Goal: Task Accomplishment & Management: Manage account settings

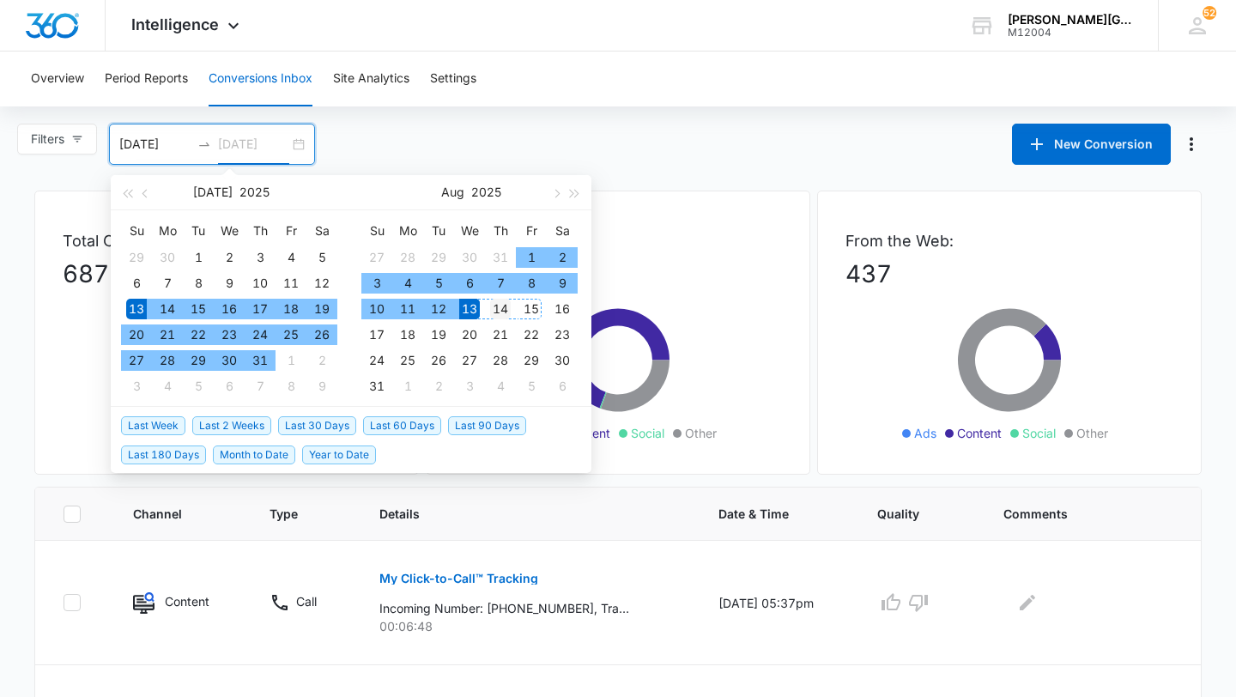
type input "[DATE]"
click at [503, 312] on div "14" at bounding box center [500, 309] width 21 height 21
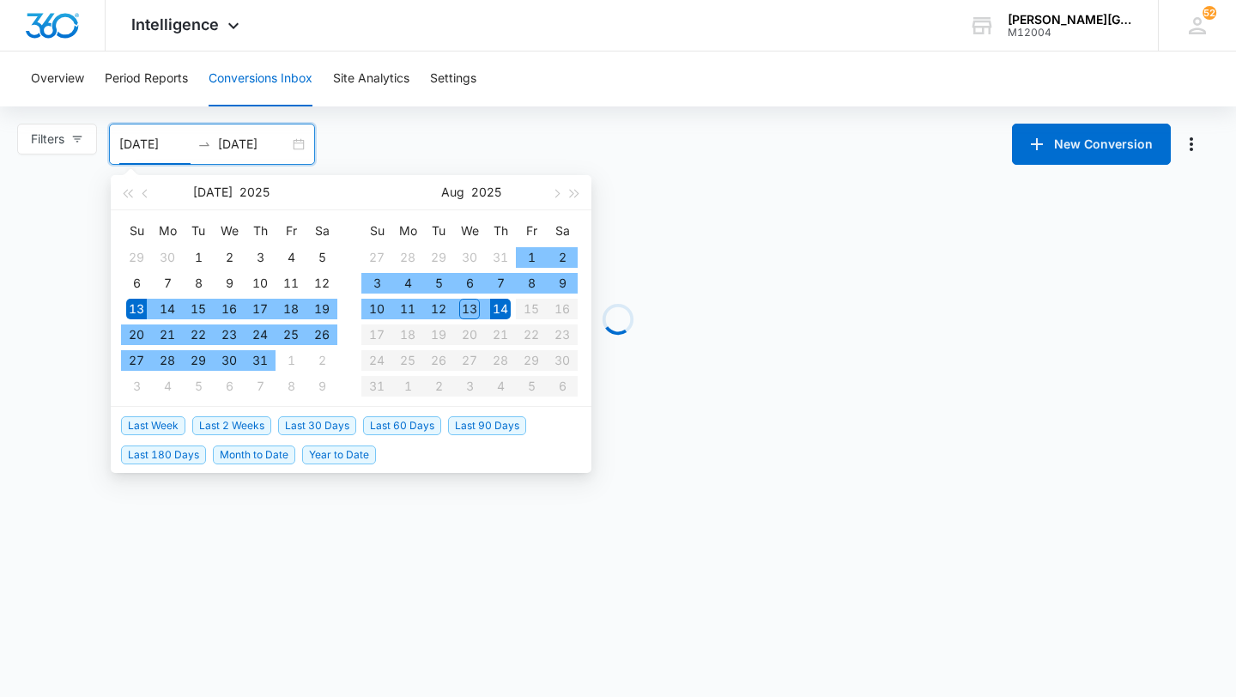
type input "[DATE]"
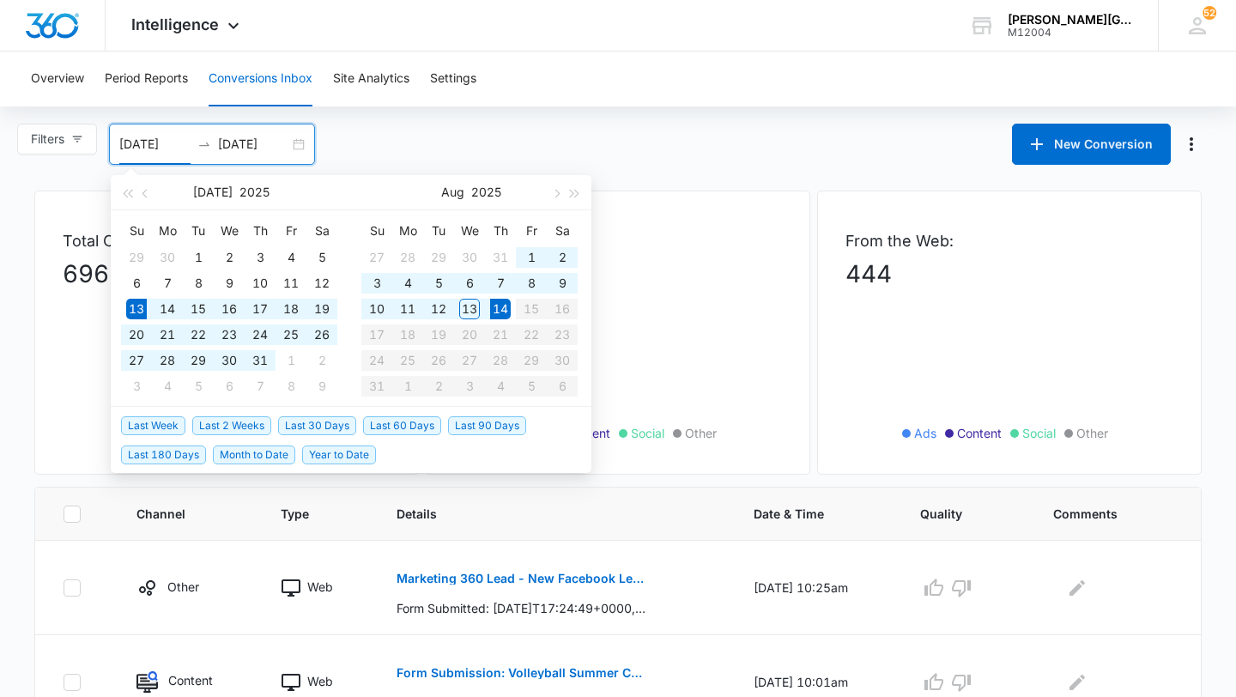
click at [252, 151] on input "08/14/2025" at bounding box center [253, 144] width 71 height 19
click at [695, 39] on div "Intelligence Apps Reputation Websites Forms CRM Email Social Shop Payments POS …" at bounding box center [618, 26] width 1236 height 52
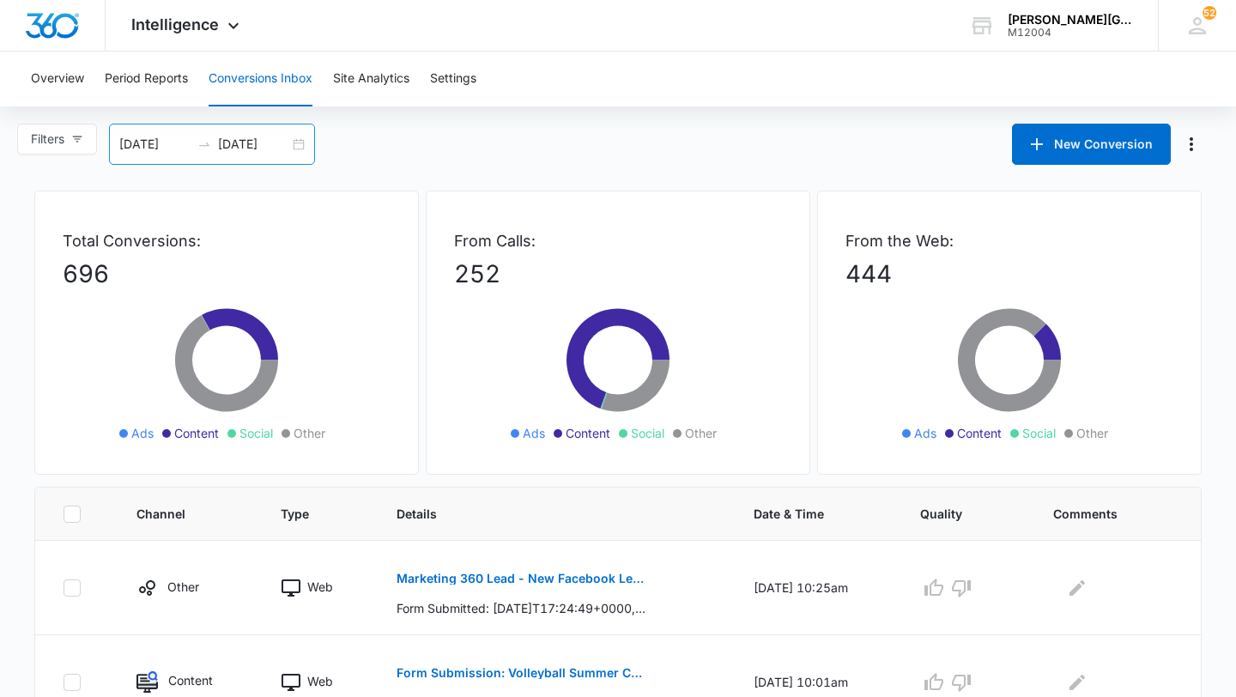
click at [284, 150] on input "08/14/2025" at bounding box center [253, 144] width 71 height 19
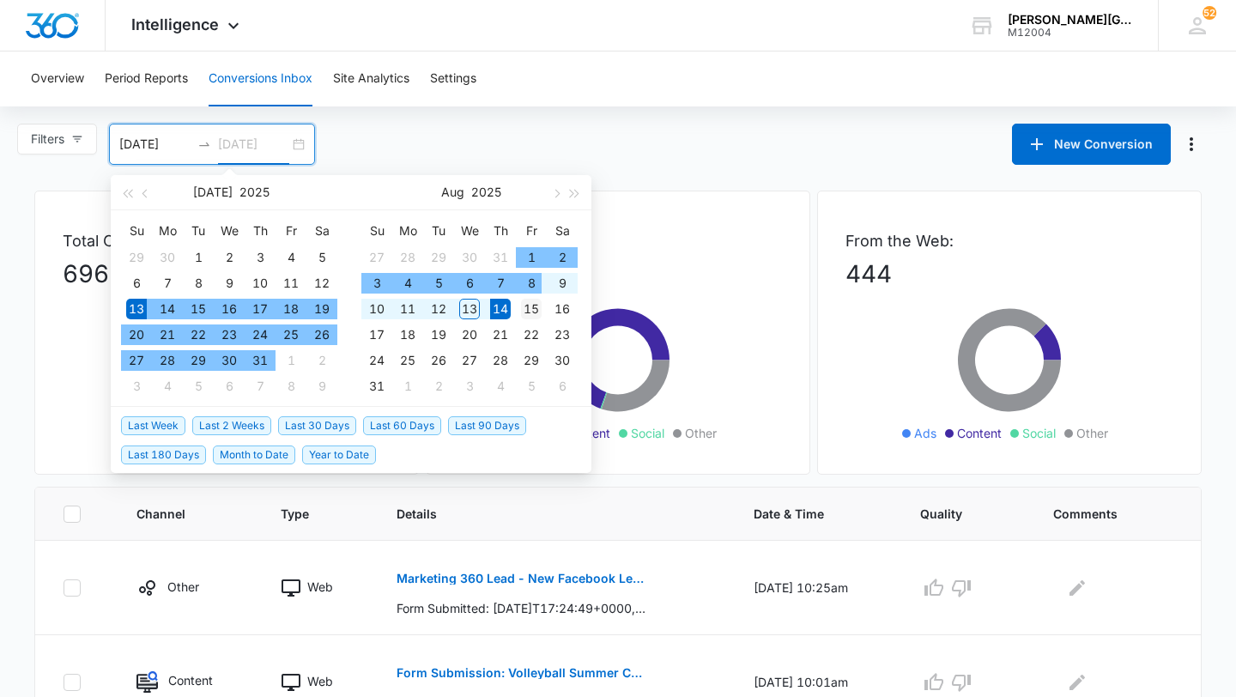
type input "08/15/2025"
click at [536, 312] on div "15" at bounding box center [531, 309] width 21 height 21
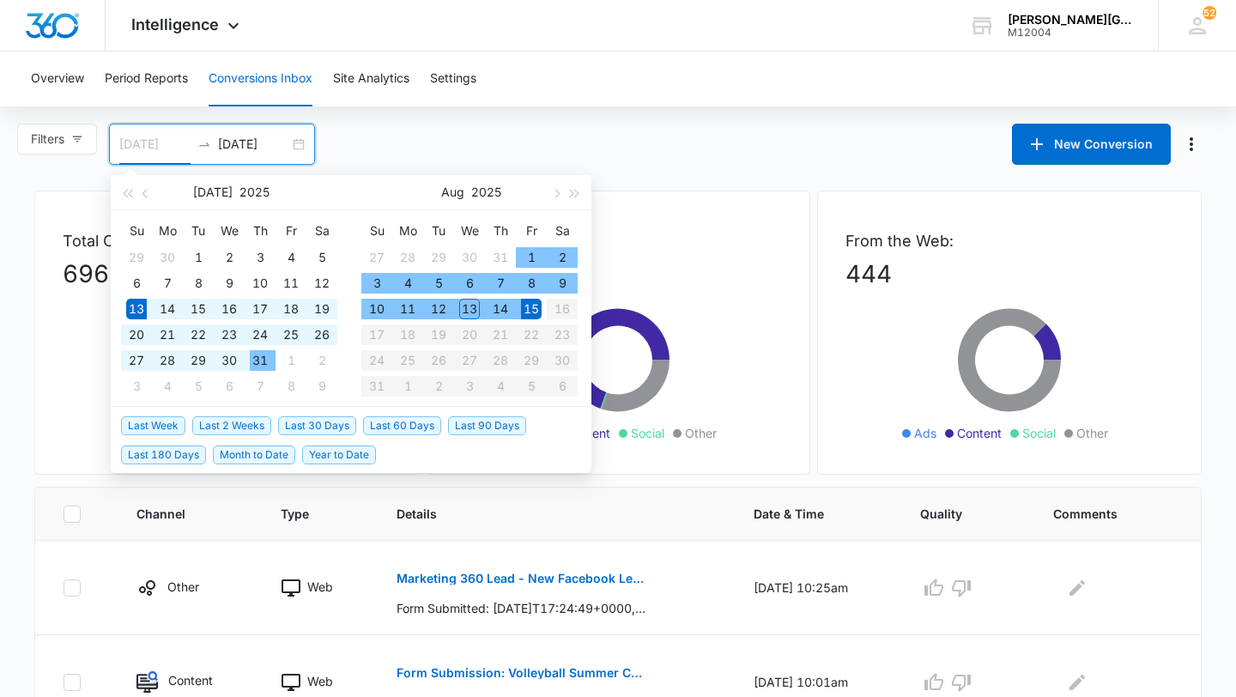
type input "07/13/2025"
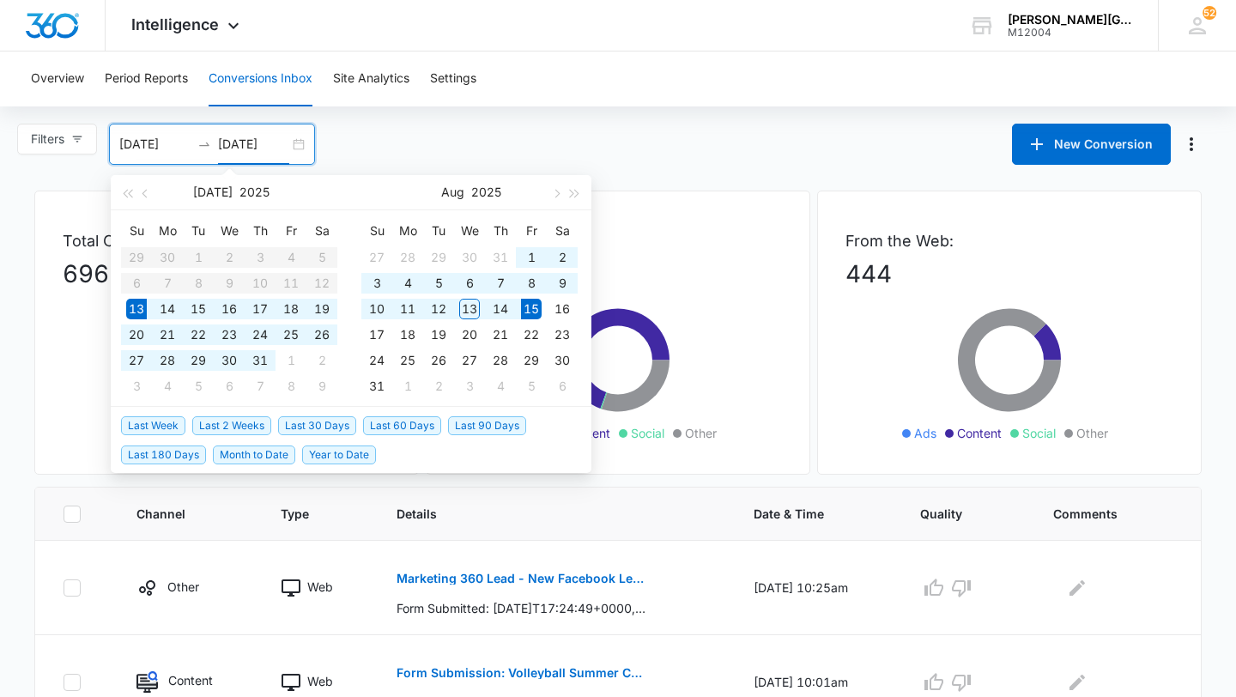
click at [279, 143] on input "08/15/2025" at bounding box center [253, 144] width 71 height 19
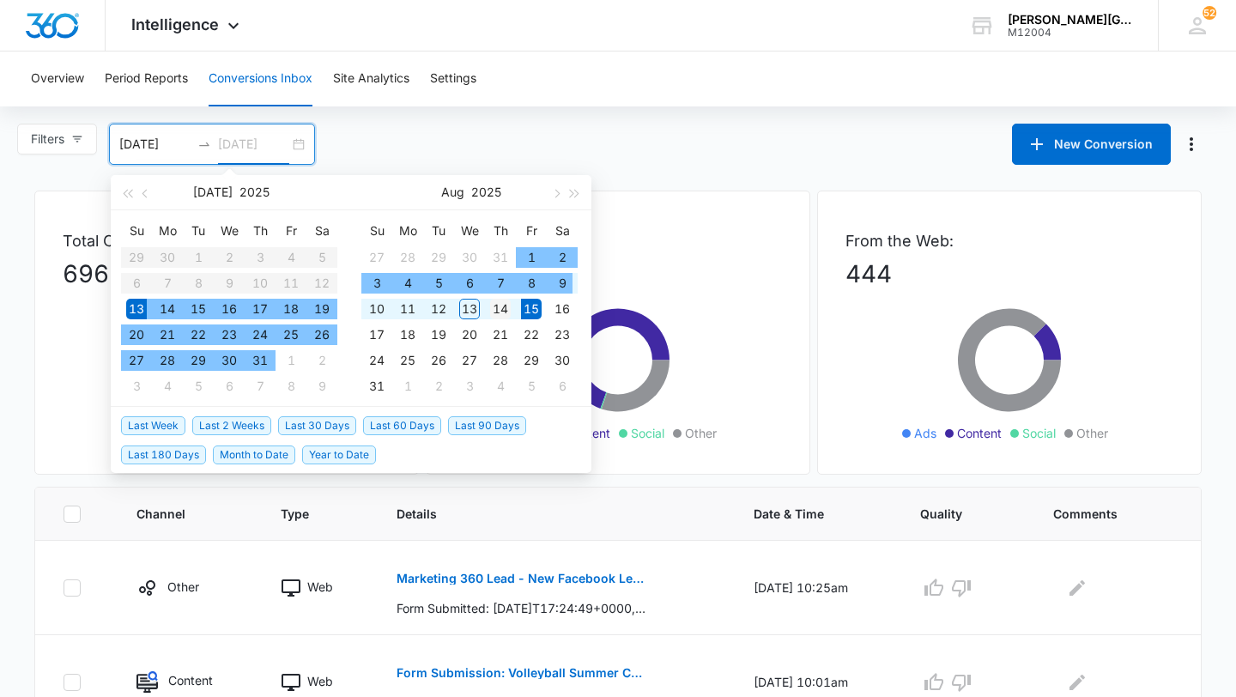
type input "08/14/2025"
click at [513, 307] on td "14" at bounding box center [500, 309] width 31 height 26
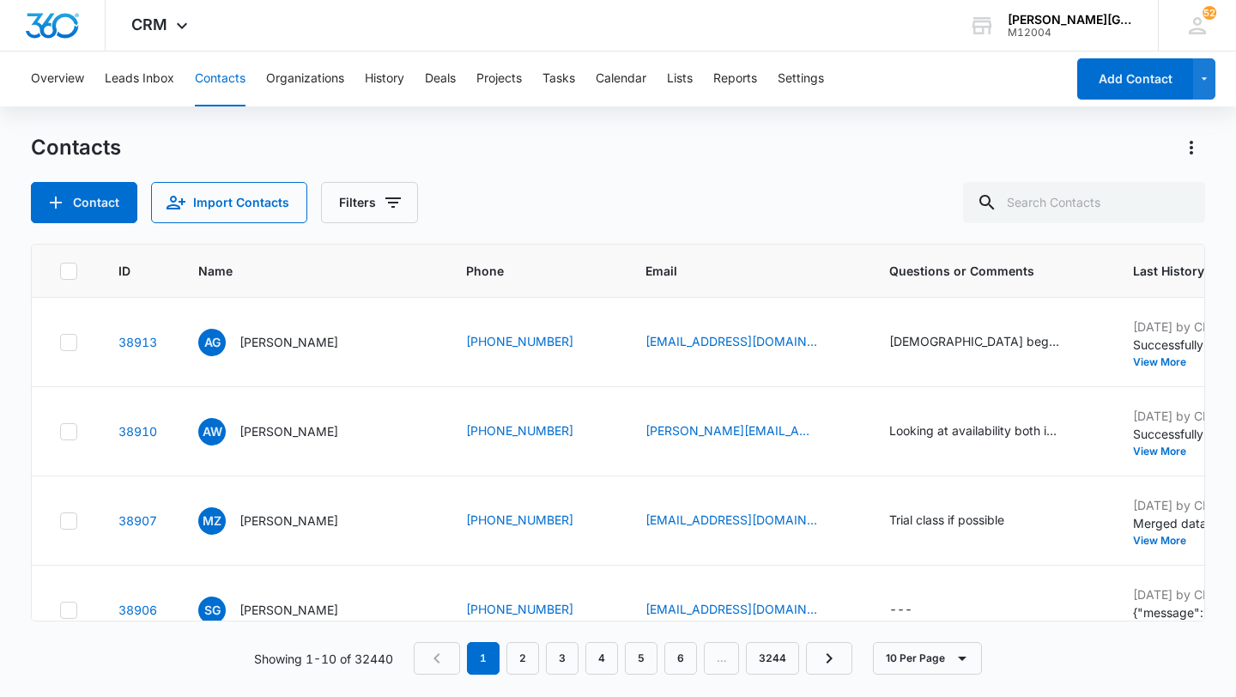
click at [587, 102] on div "Overview Leads Inbox Contacts Organizations History Deals Projects Tasks Calend…" at bounding box center [543, 79] width 1045 height 55
click at [570, 80] on button "Tasks" at bounding box center [559, 79] width 33 height 55
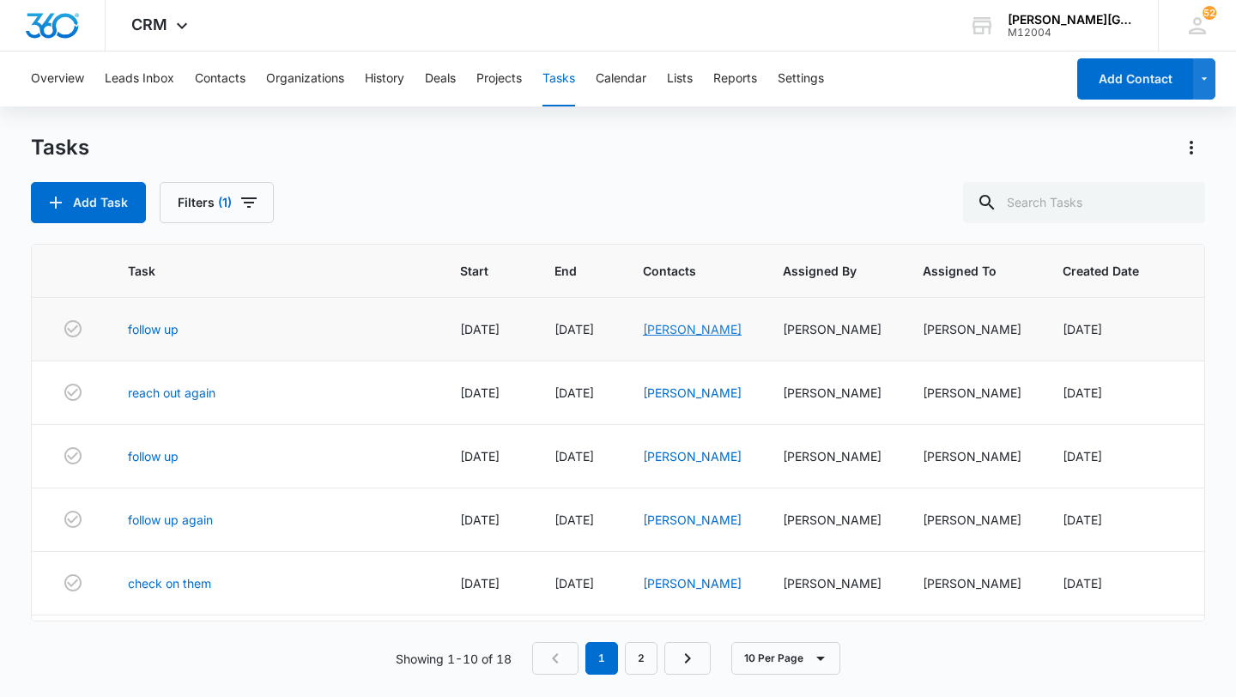
click at [701, 331] on link "[PERSON_NAME]" at bounding box center [692, 329] width 99 height 15
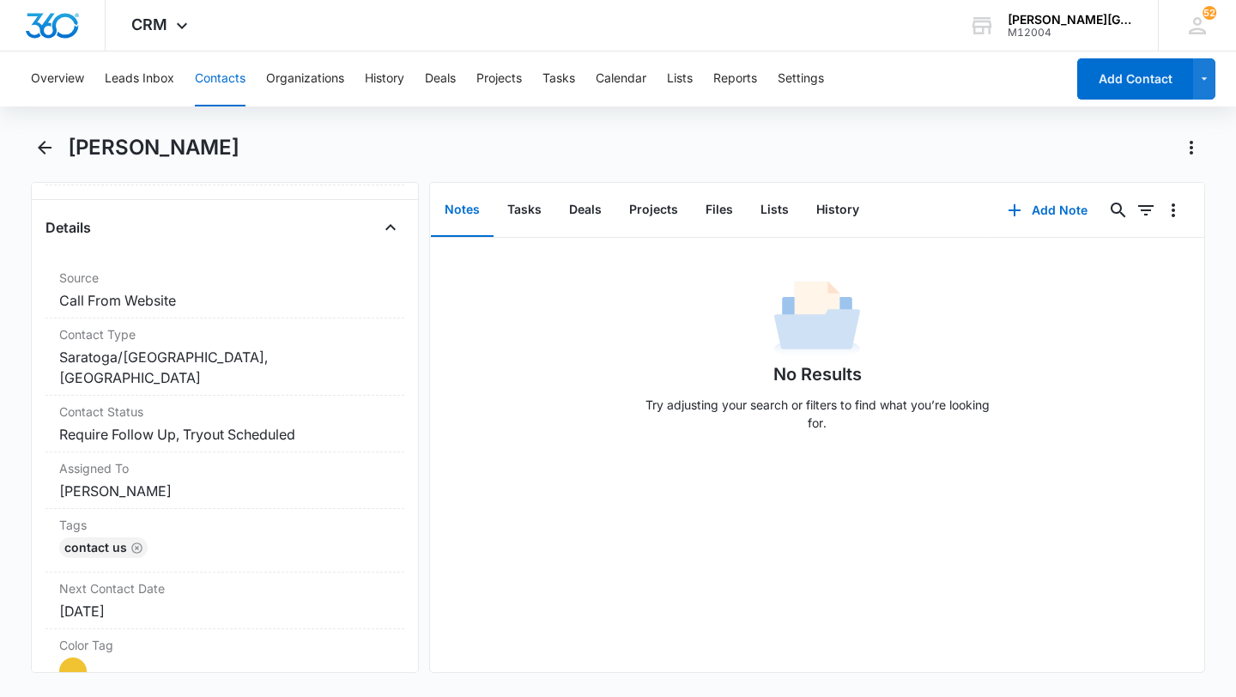
scroll to position [622, 0]
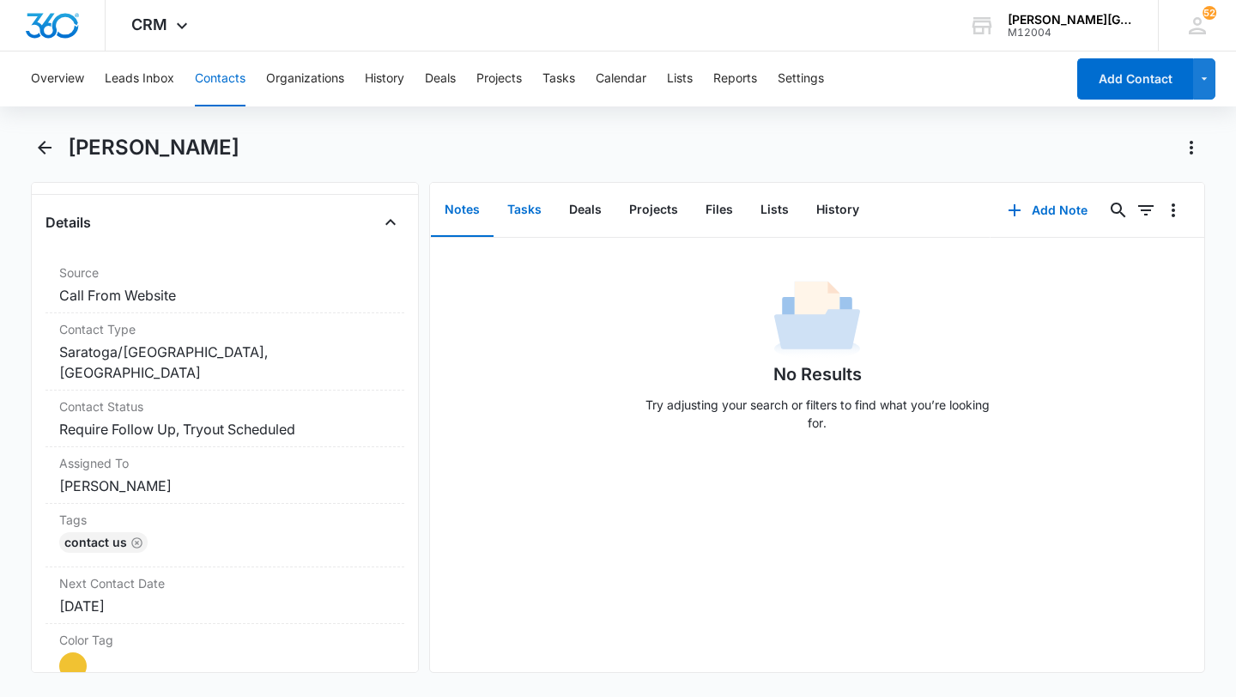
click at [516, 216] on button "Tasks" at bounding box center [525, 210] width 62 height 53
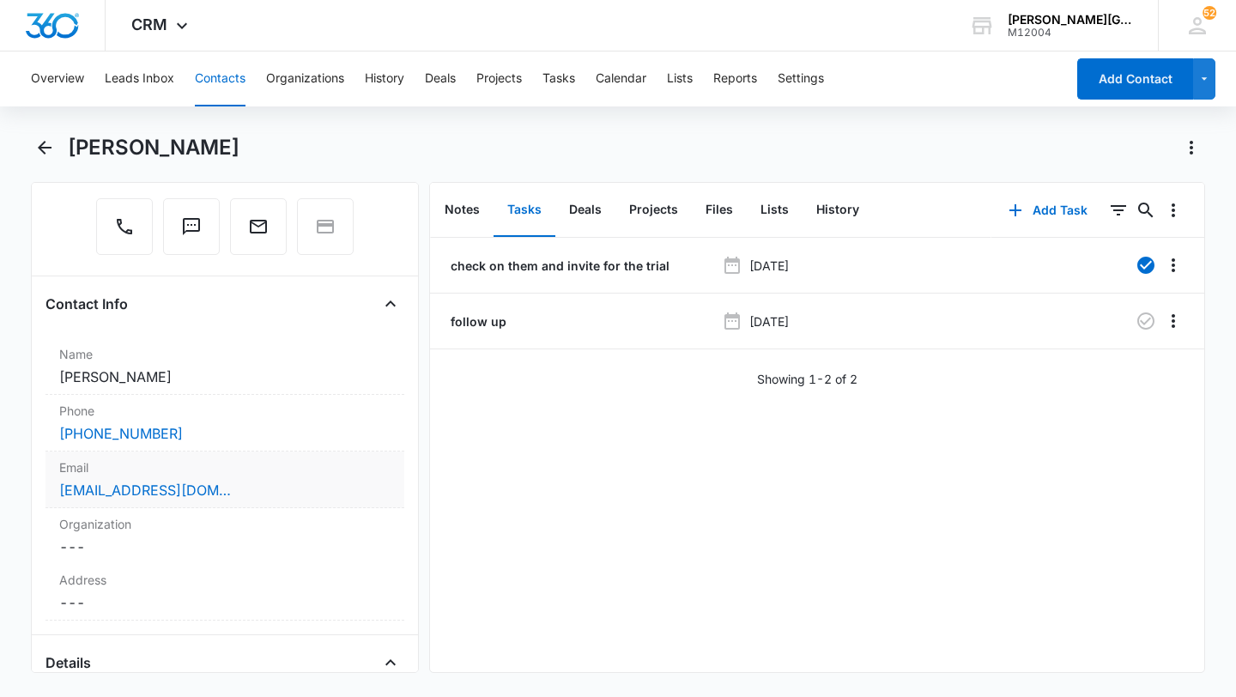
scroll to position [198, 0]
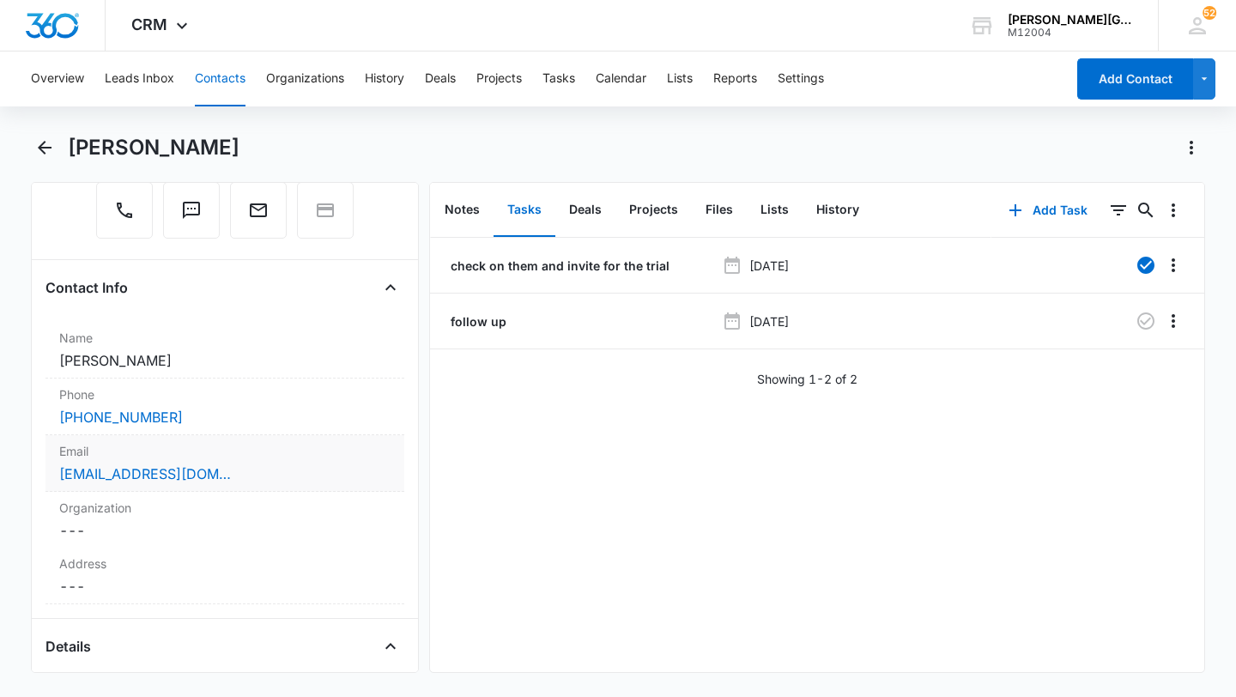
click at [281, 483] on div "[EMAIL_ADDRESS][DOMAIN_NAME]" at bounding box center [224, 474] width 331 height 21
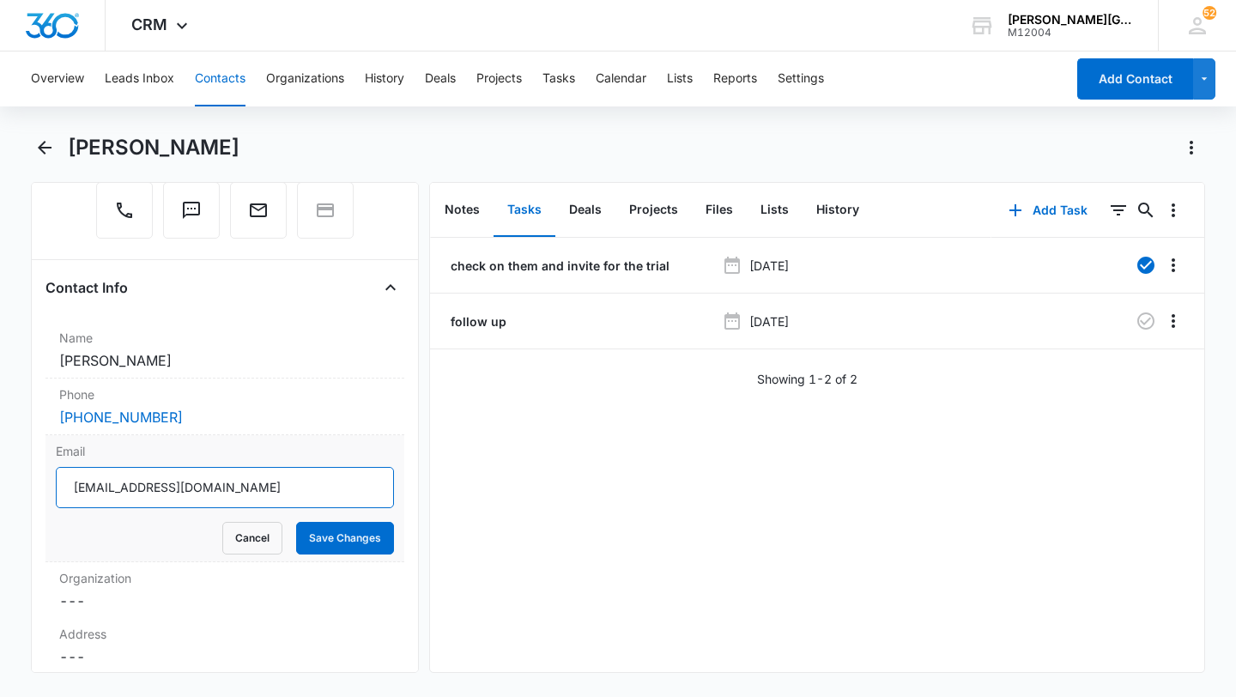
click at [244, 483] on input "[EMAIL_ADDRESS][DOMAIN_NAME]" at bounding box center [225, 487] width 338 height 41
click at [258, 519] on form "[EMAIL_ADDRESS][DOMAIN_NAME] Cancel Save Changes" at bounding box center [225, 511] width 338 height 88
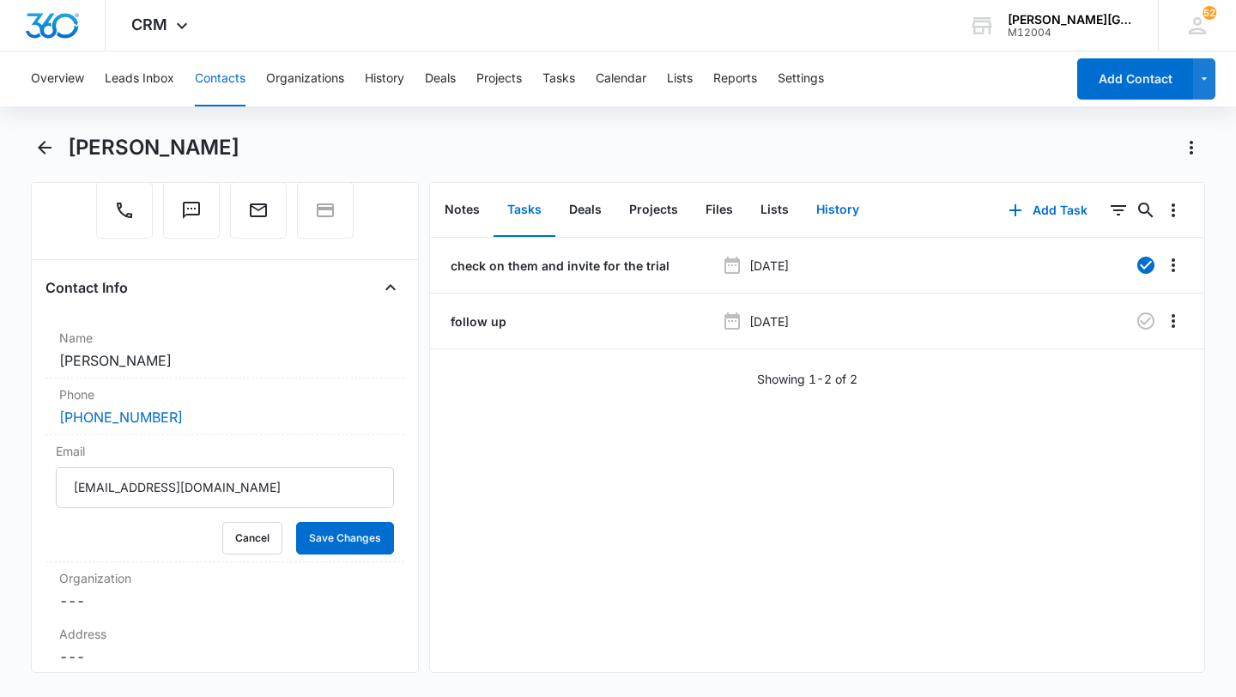
click at [832, 212] on button "History" at bounding box center [838, 210] width 70 height 53
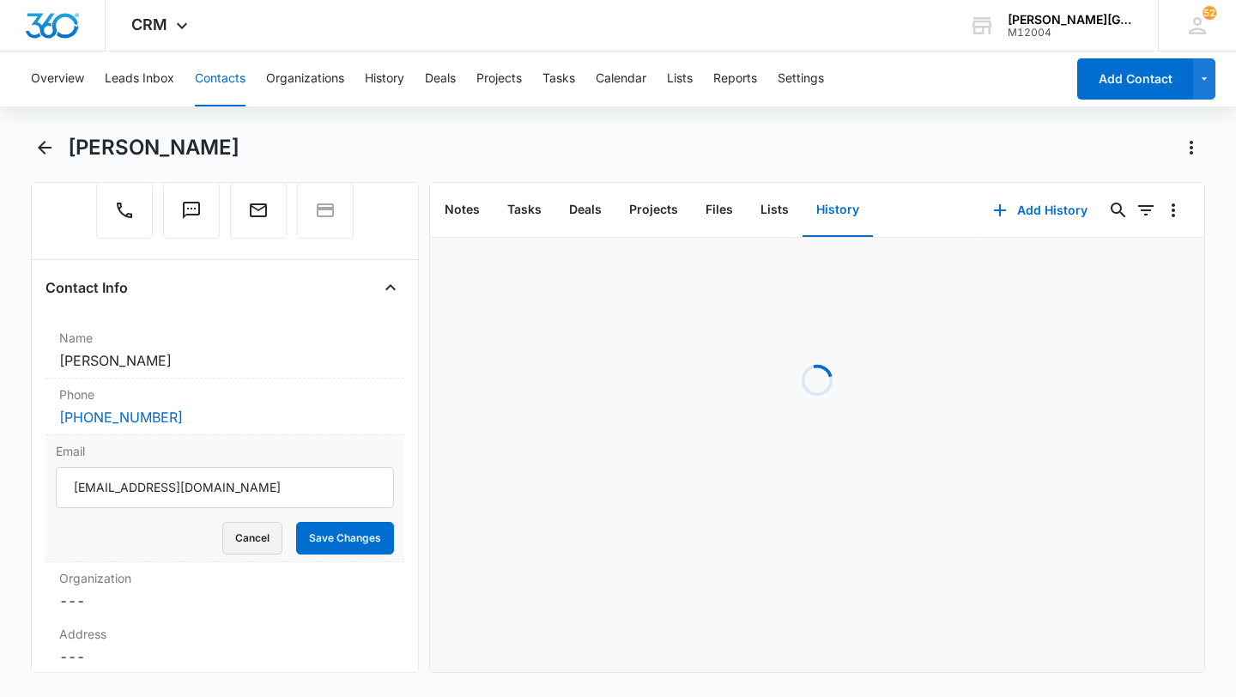
click at [258, 532] on button "Cancel" at bounding box center [252, 538] width 60 height 33
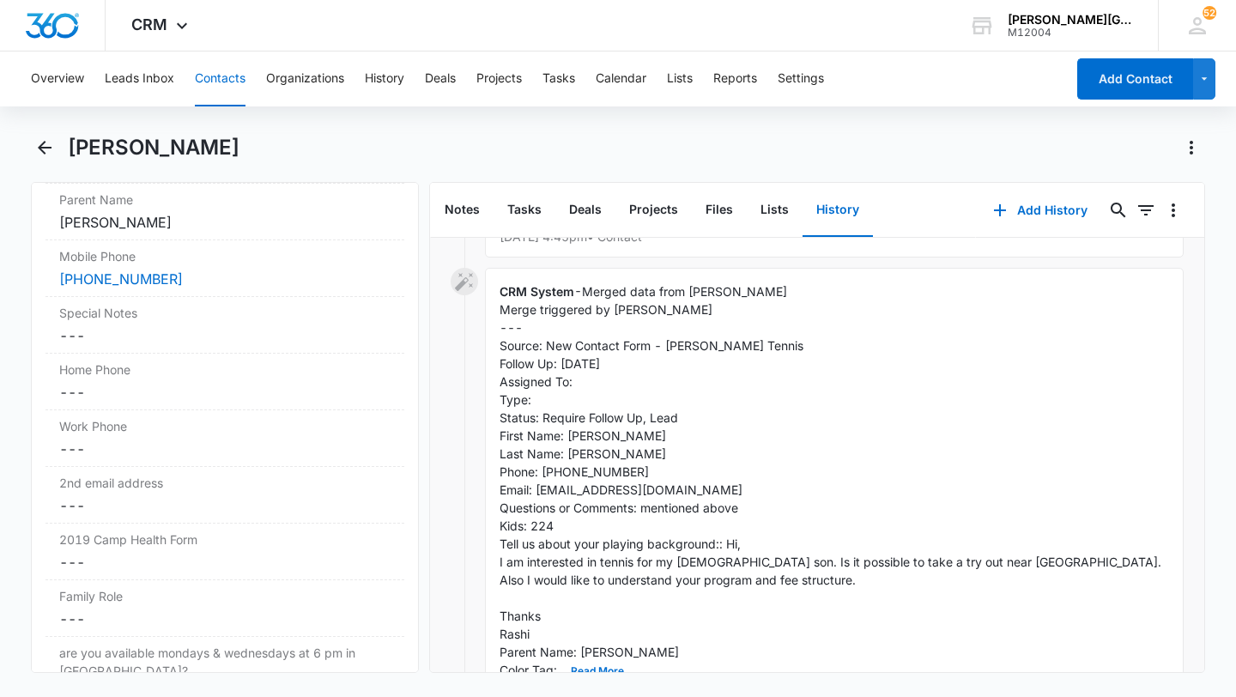
scroll to position [158, 0]
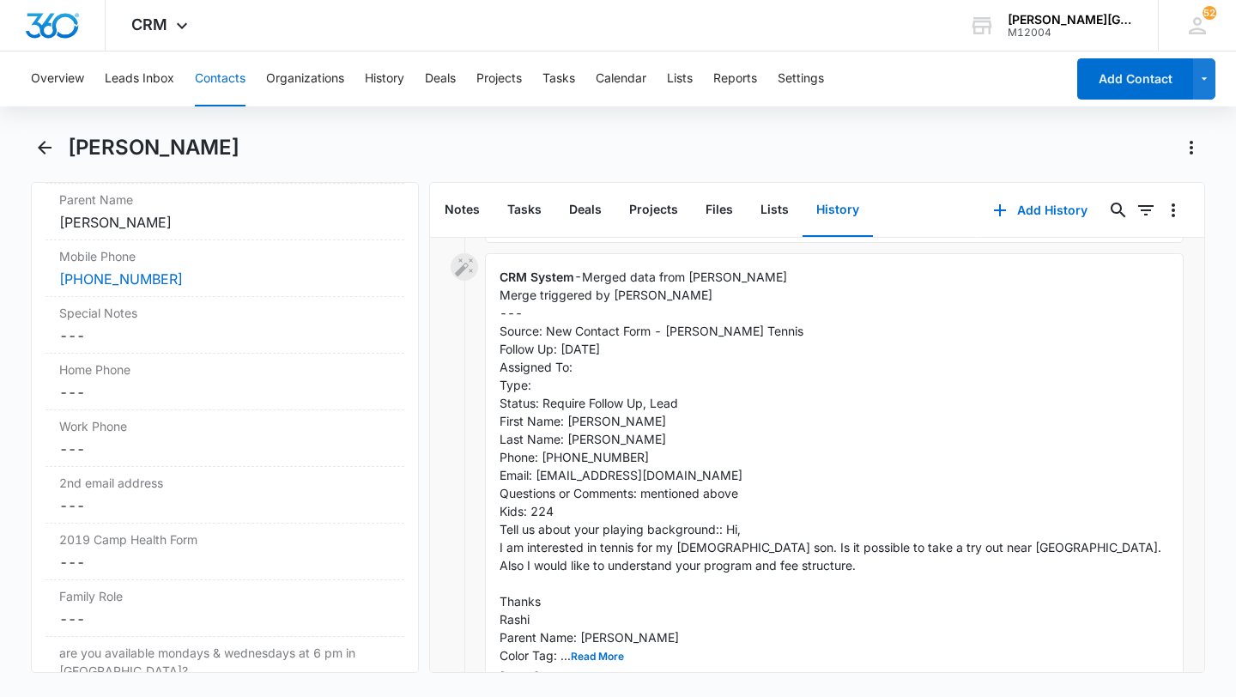
click at [217, 106] on button "Contacts" at bounding box center [220, 79] width 51 height 55
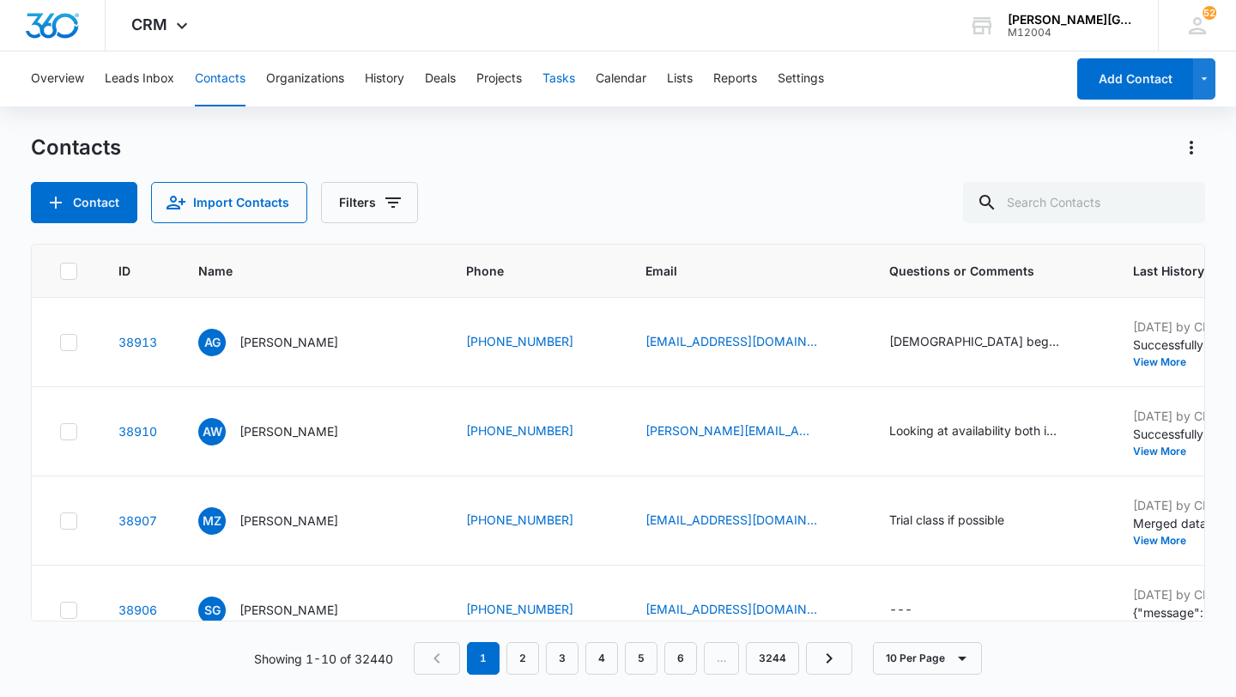
click at [559, 86] on button "Tasks" at bounding box center [559, 79] width 33 height 55
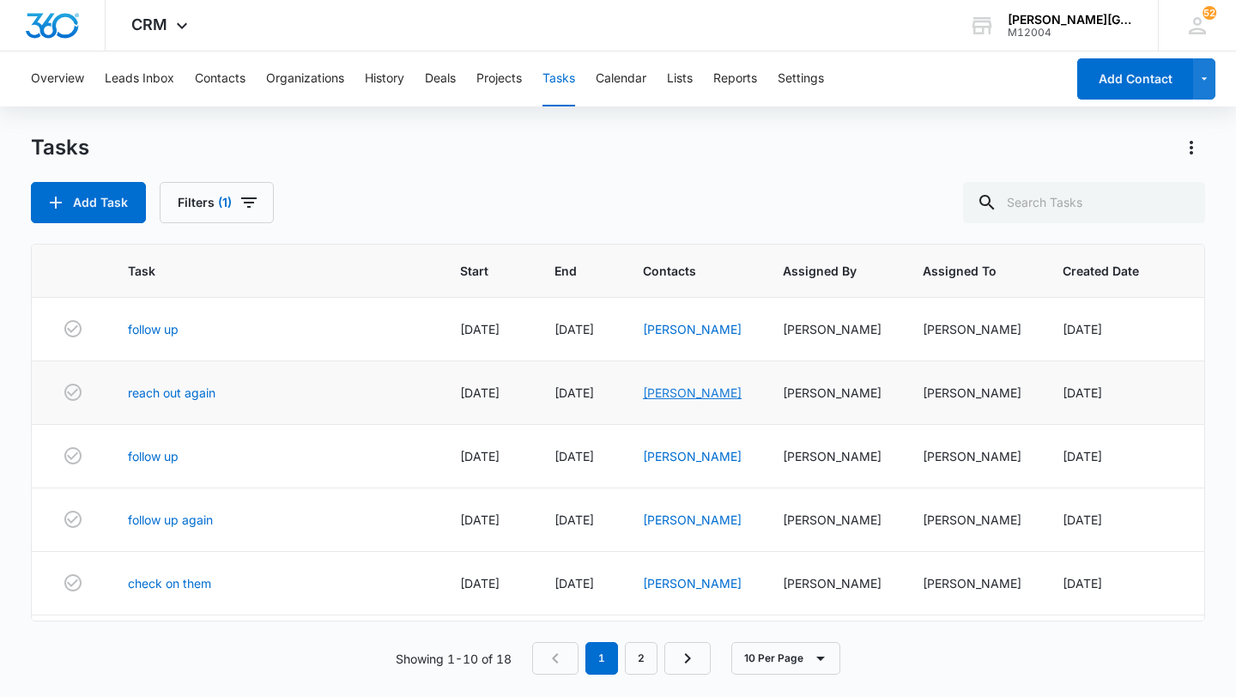
click at [659, 400] on link "[PERSON_NAME]" at bounding box center [692, 393] width 99 height 15
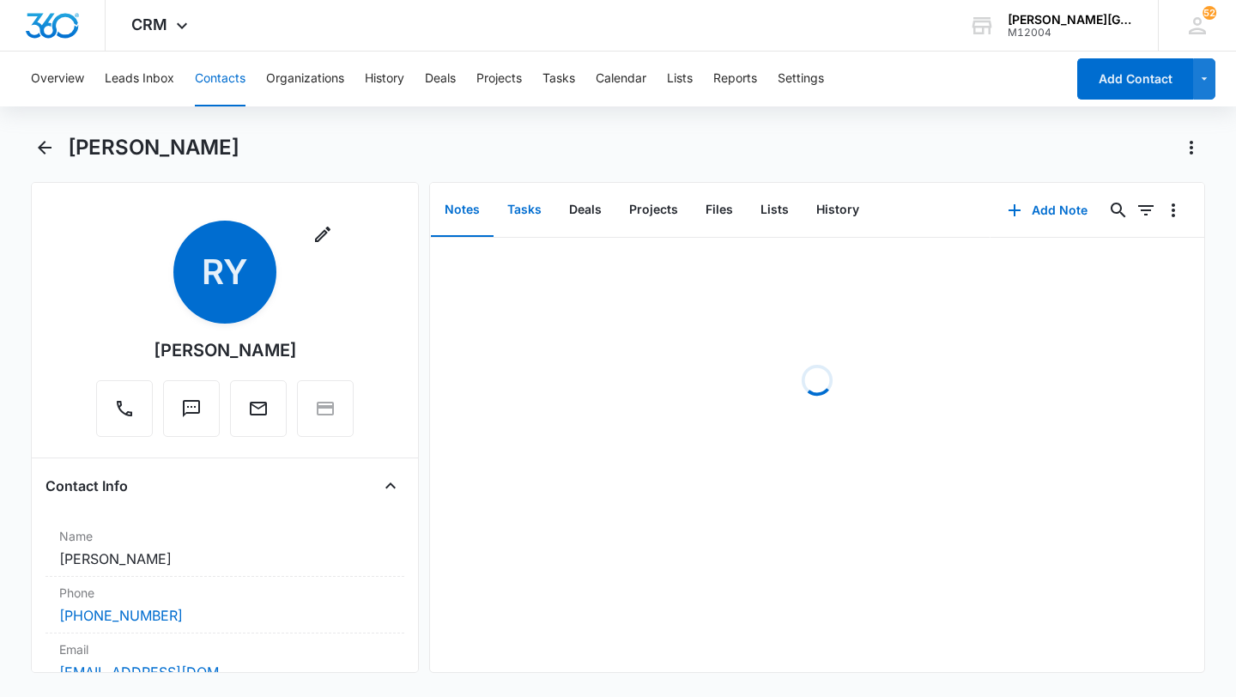
click at [522, 206] on button "Tasks" at bounding box center [525, 210] width 62 height 53
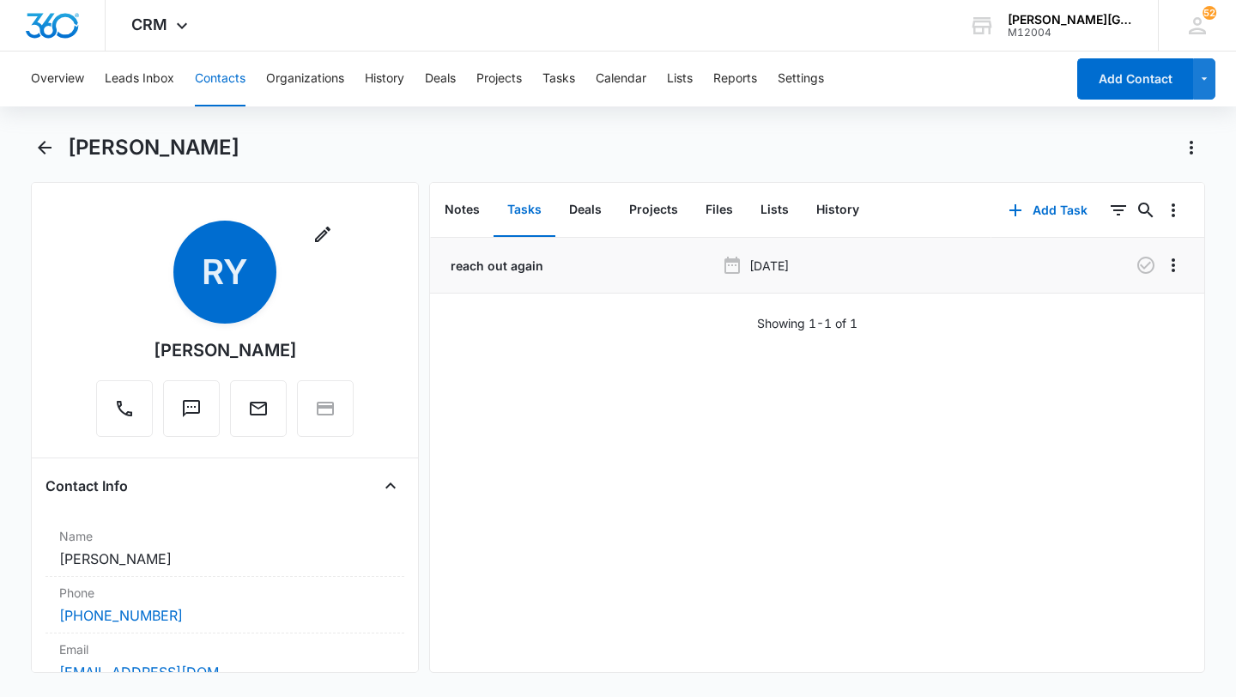
click at [1126, 264] on div at bounding box center [1104, 265] width 112 height 27
click at [1135, 267] on button "button" at bounding box center [1145, 265] width 27 height 27
click at [821, 205] on button "History" at bounding box center [838, 210] width 70 height 53
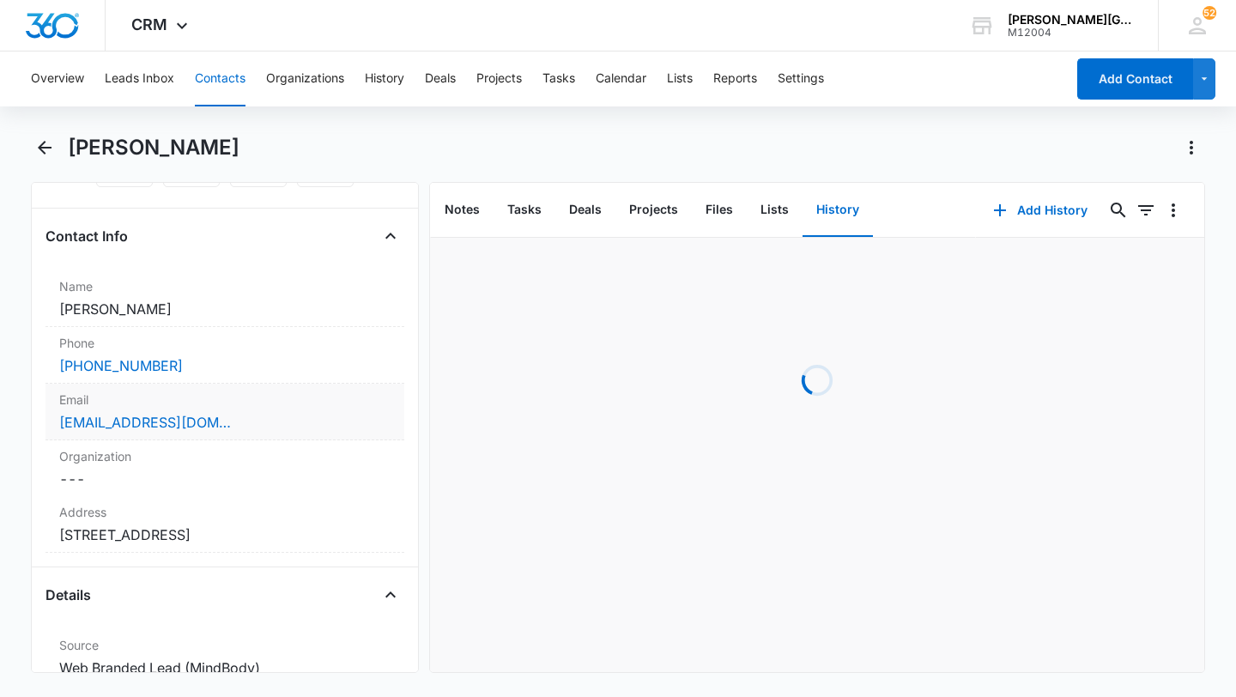
click at [302, 408] on label "Email" at bounding box center [224, 400] width 331 height 18
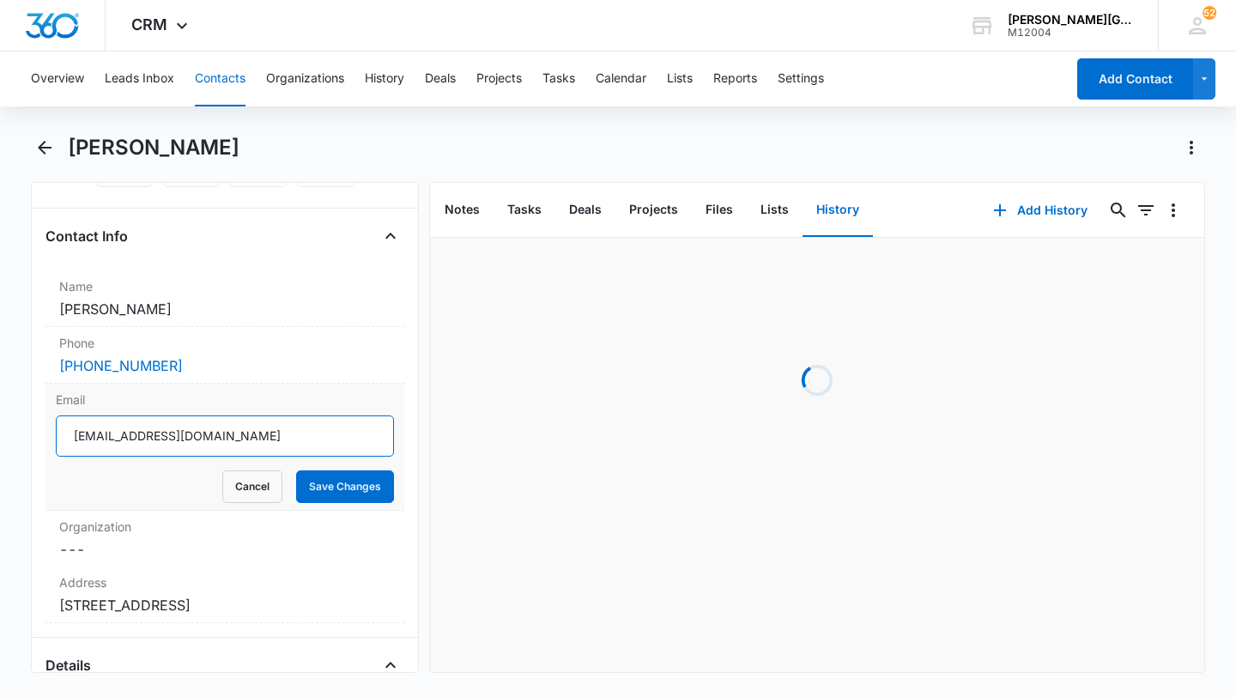
click at [231, 440] on input "[EMAIL_ADDRESS][DOMAIN_NAME]" at bounding box center [225, 436] width 338 height 41
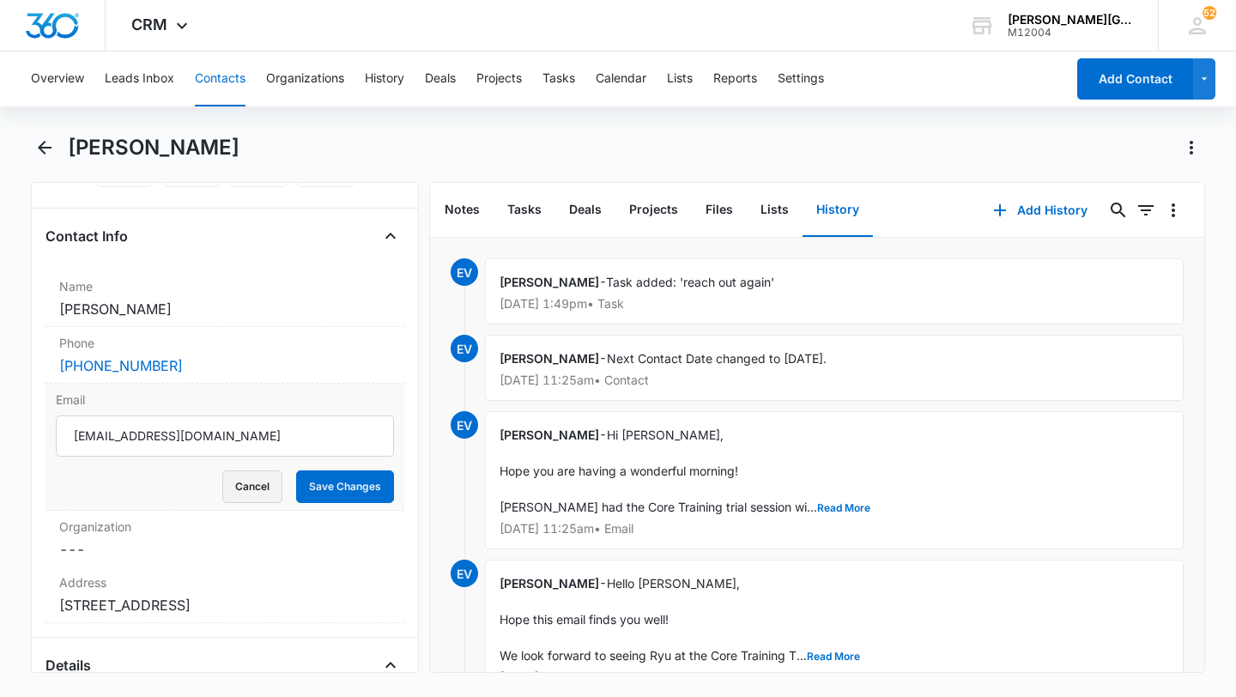
click at [263, 476] on button "Cancel" at bounding box center [252, 487] width 60 height 33
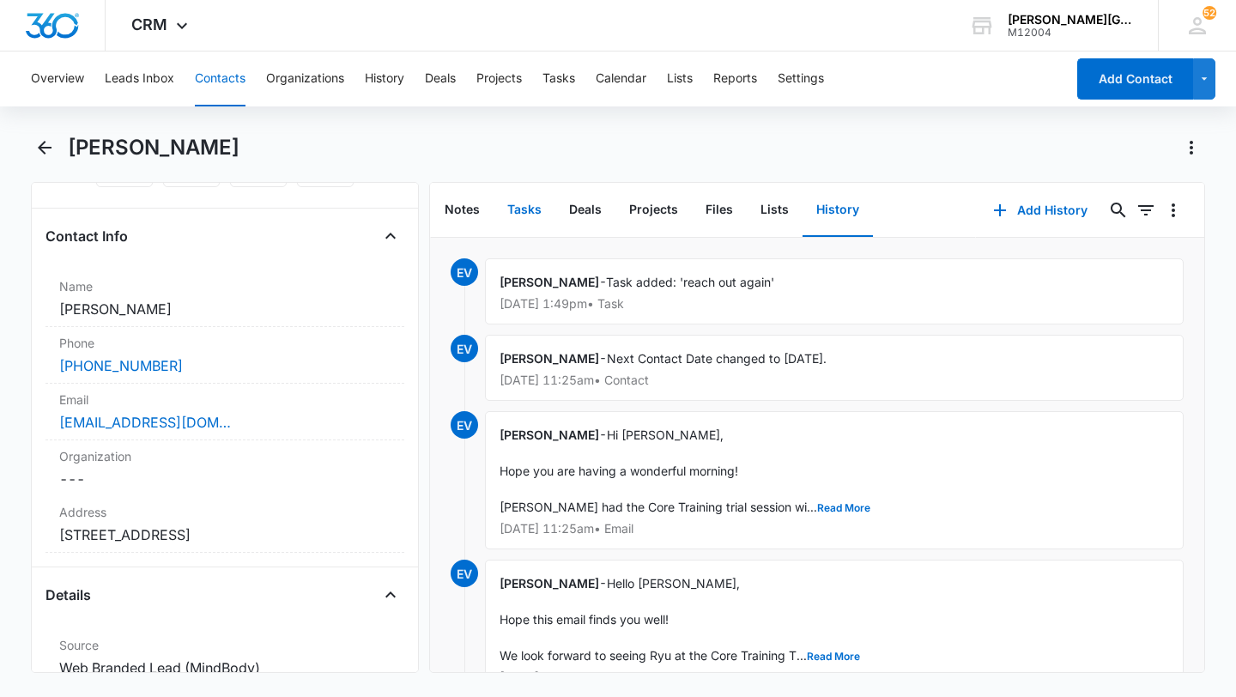
click at [532, 213] on button "Tasks" at bounding box center [525, 210] width 62 height 53
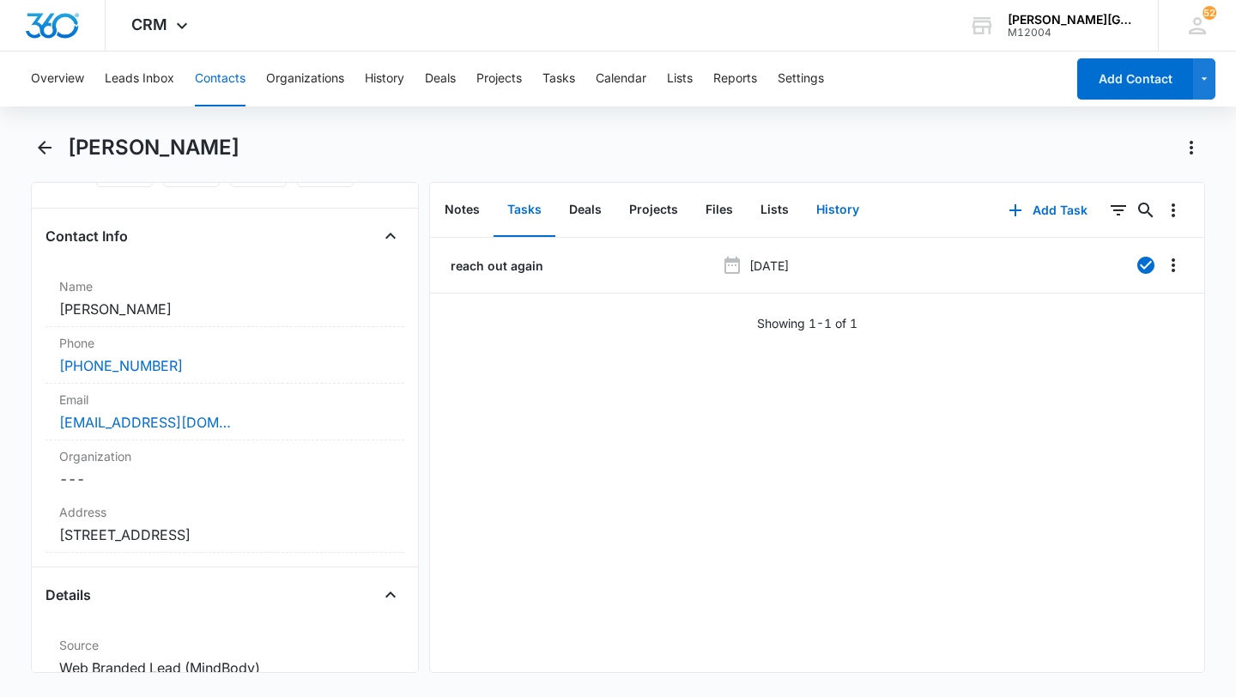
click at [817, 216] on button "History" at bounding box center [838, 210] width 70 height 53
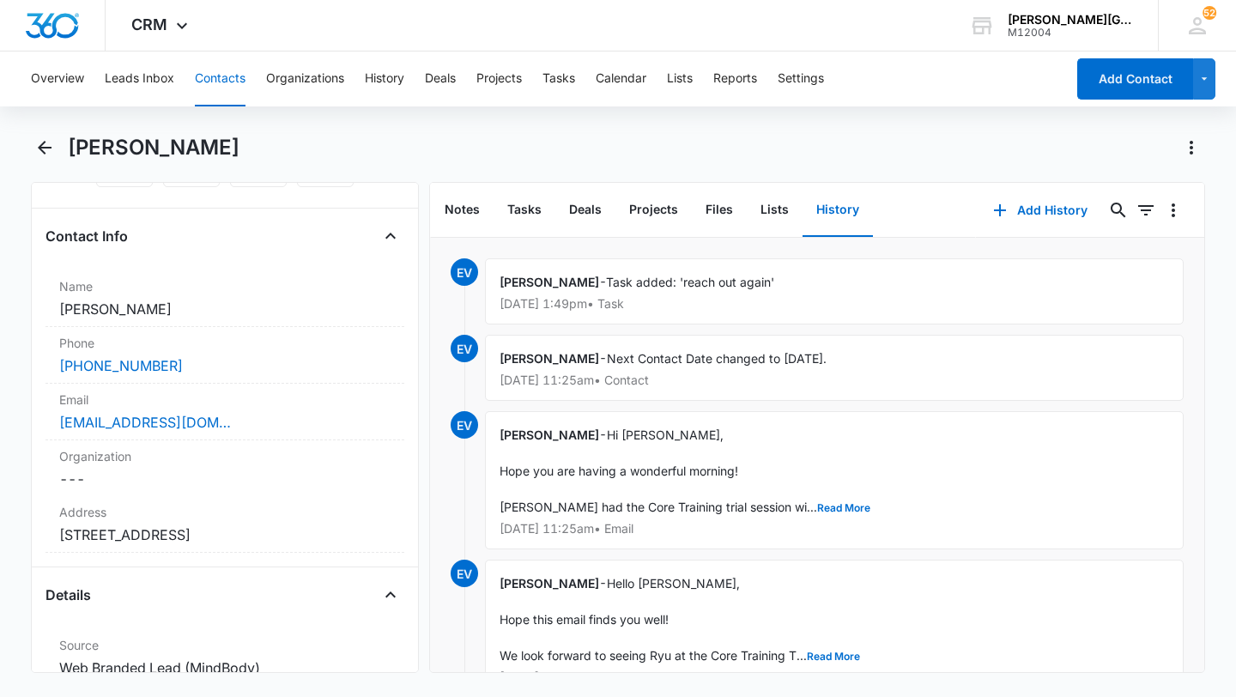
click at [230, 64] on button "Contacts" at bounding box center [220, 79] width 51 height 55
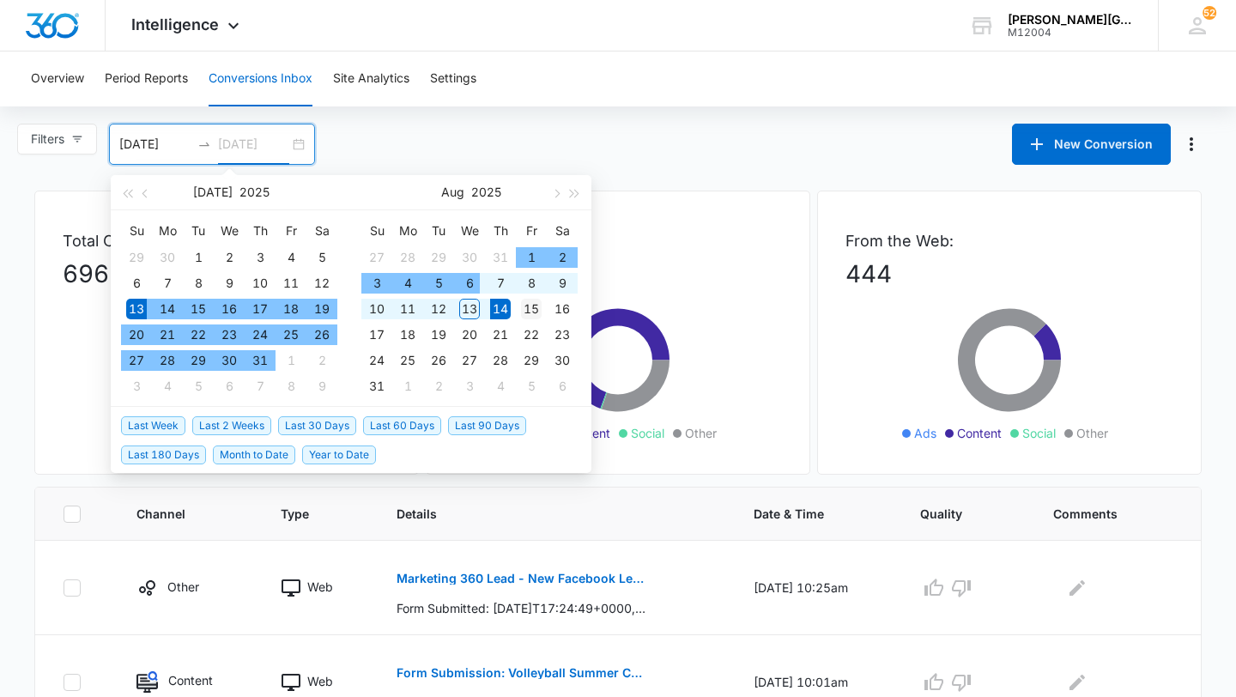
type input "[DATE]"
click at [532, 305] on div "15" at bounding box center [531, 309] width 21 height 21
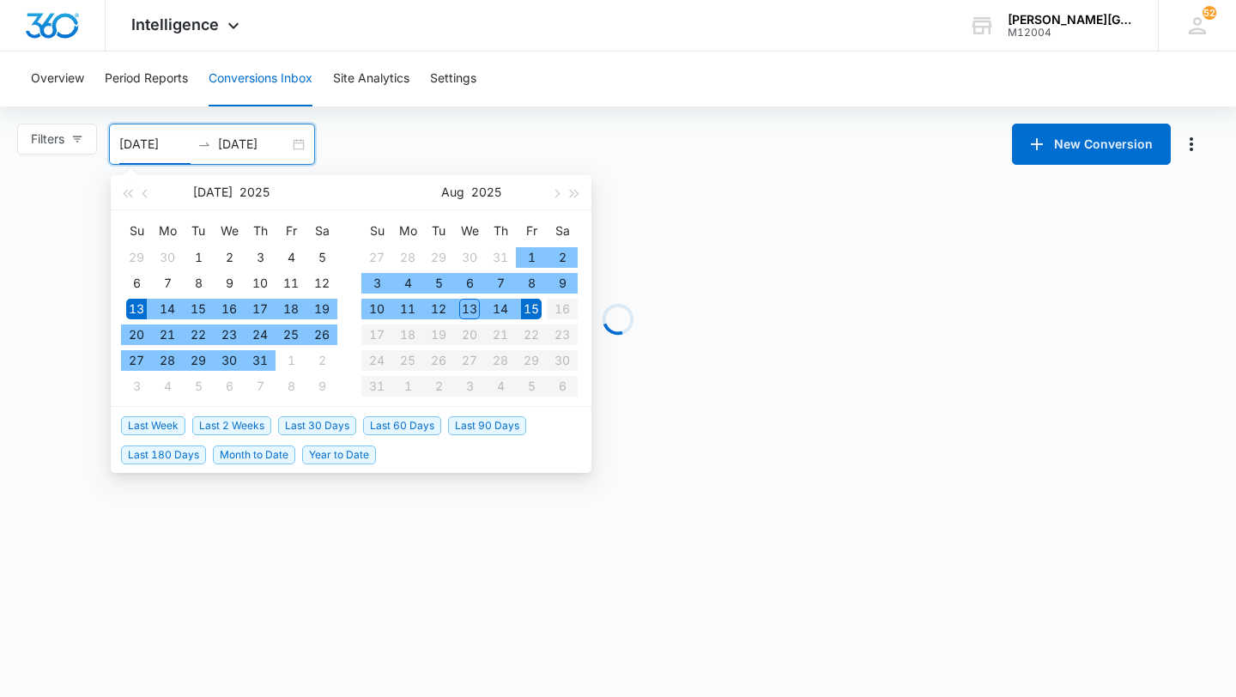
type input "07/13/2025"
